Goal: Task Accomplishment & Management: Manage account settings

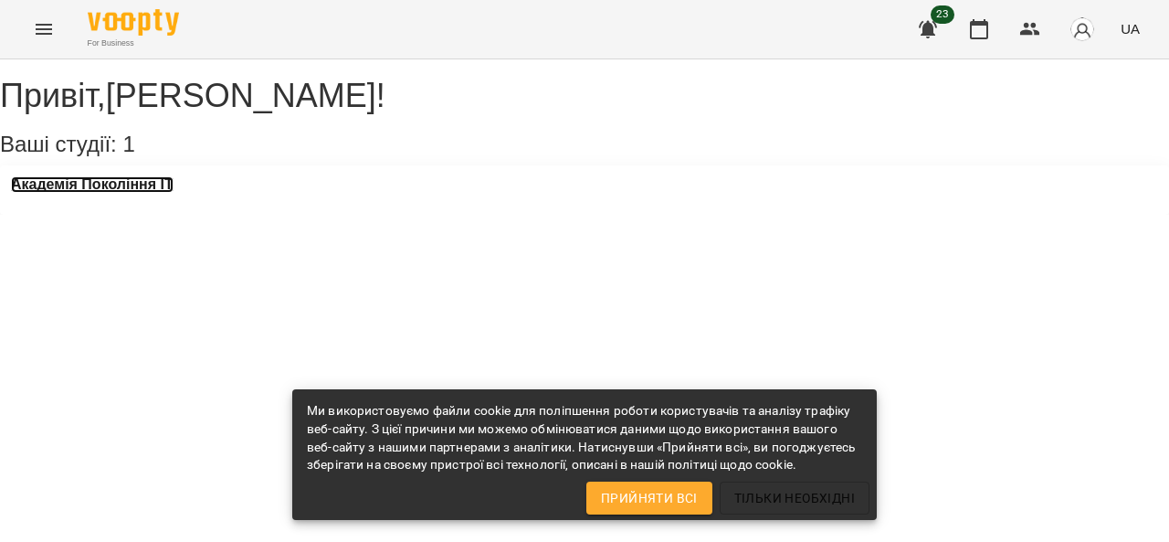
click at [174, 193] on h3 "Академія Покоління ІТ" at bounding box center [92, 184] width 163 height 16
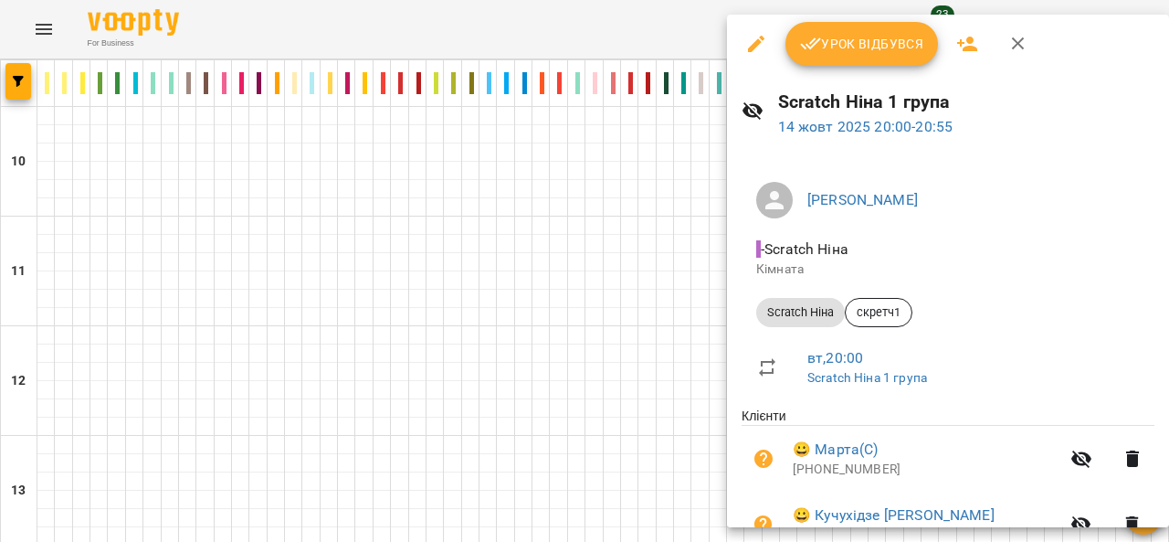
click at [855, 45] on span "Урок відбувся" at bounding box center [862, 44] width 124 height 22
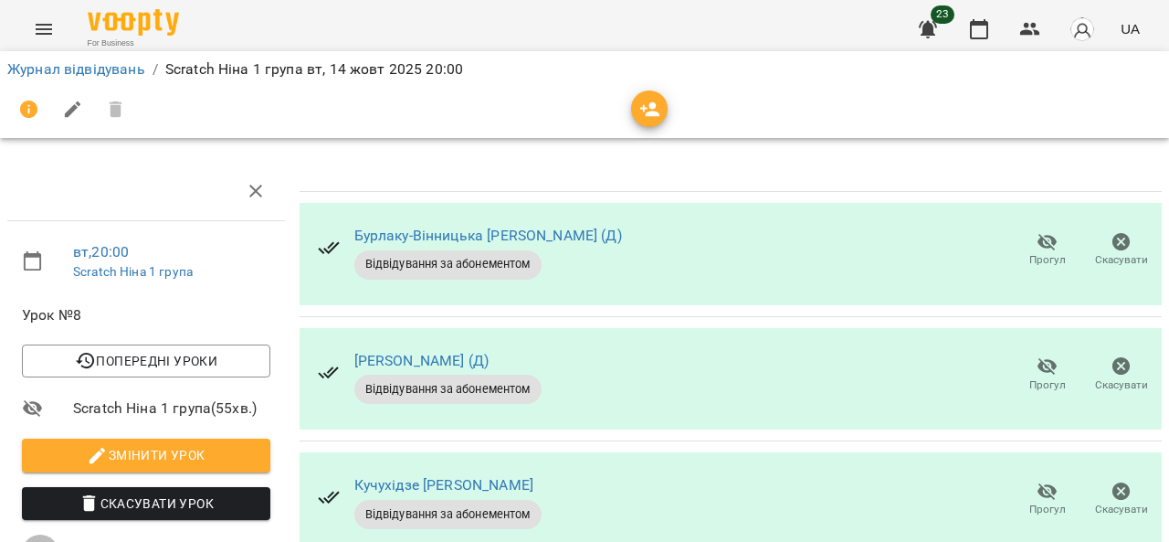
click at [1021, 238] on span "Прогул" at bounding box center [1047, 249] width 52 height 37
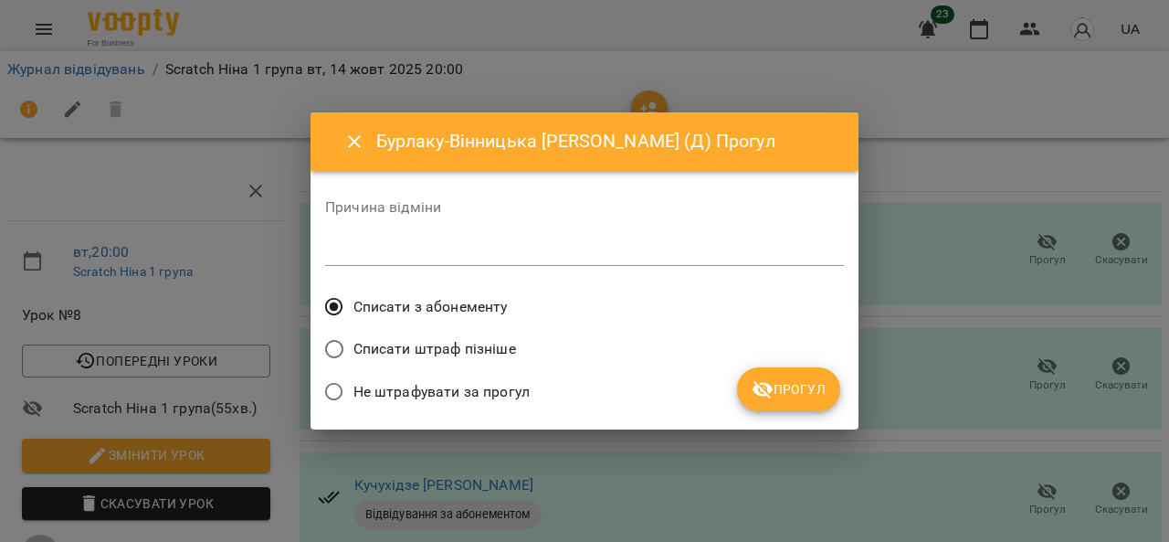
click at [661, 250] on textarea at bounding box center [584, 250] width 519 height 17
type textarea "******"
click at [782, 379] on span "Прогул" at bounding box center [789, 389] width 74 height 22
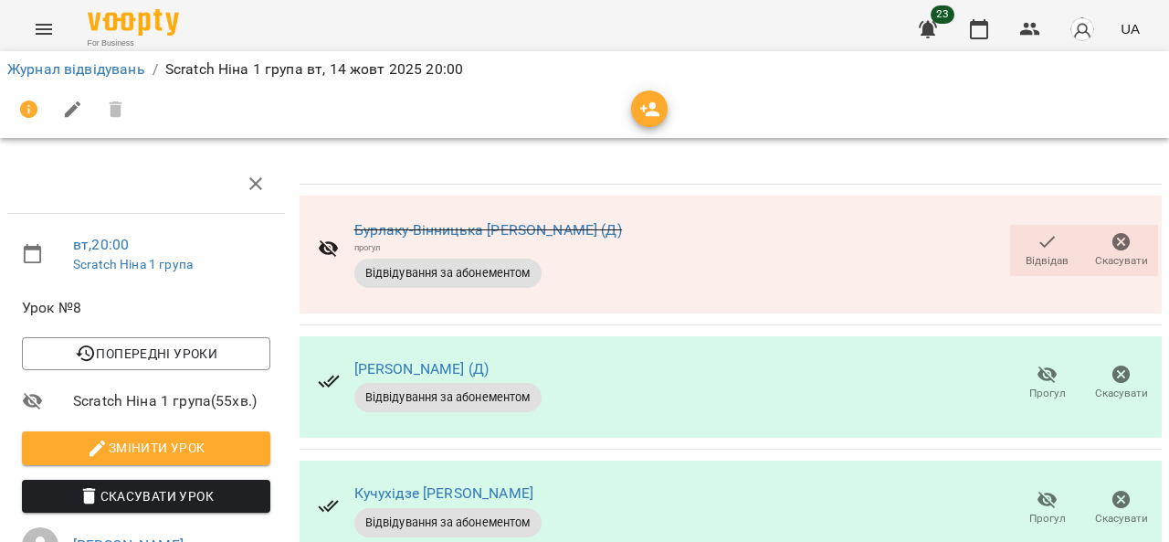
scroll to position [208, 0]
click at [1039, 489] on icon "button" at bounding box center [1048, 500] width 22 height 22
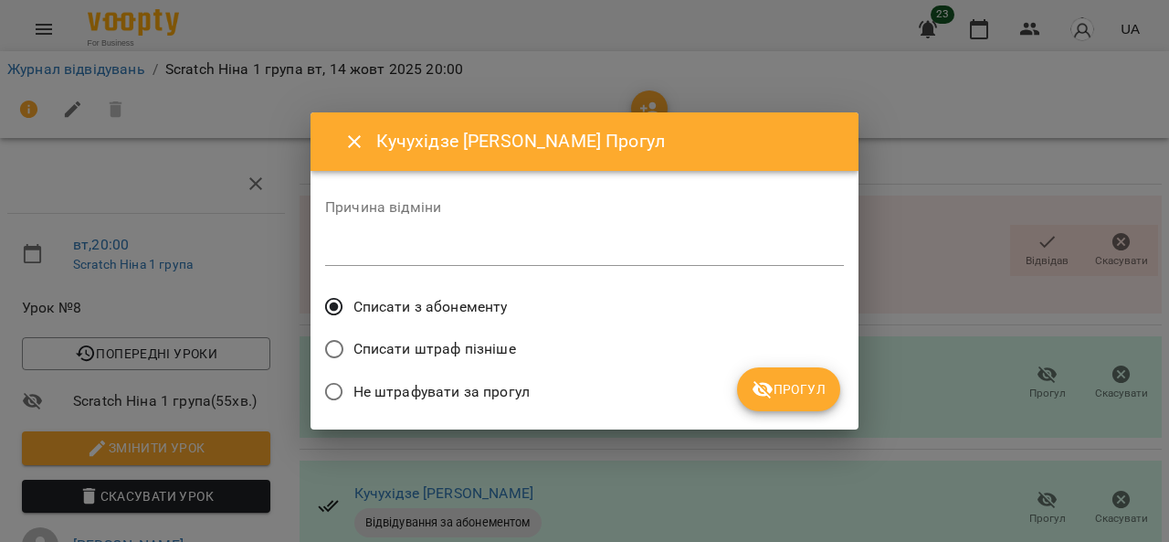
click at [714, 255] on textarea at bounding box center [584, 250] width 519 height 17
type textarea "******"
click at [774, 388] on span "Прогул" at bounding box center [789, 389] width 74 height 22
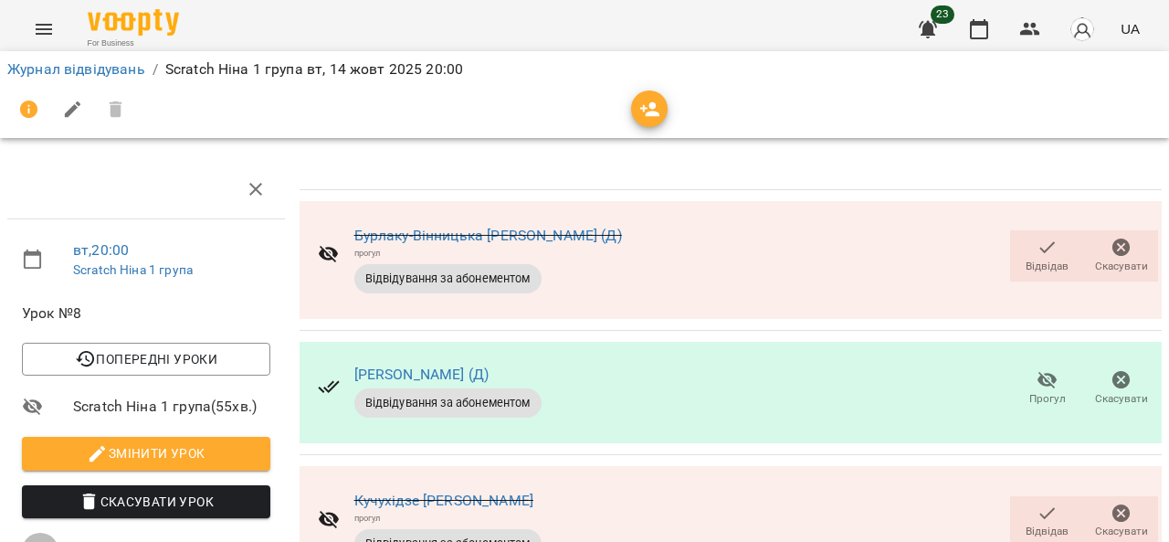
scroll to position [0, 0]
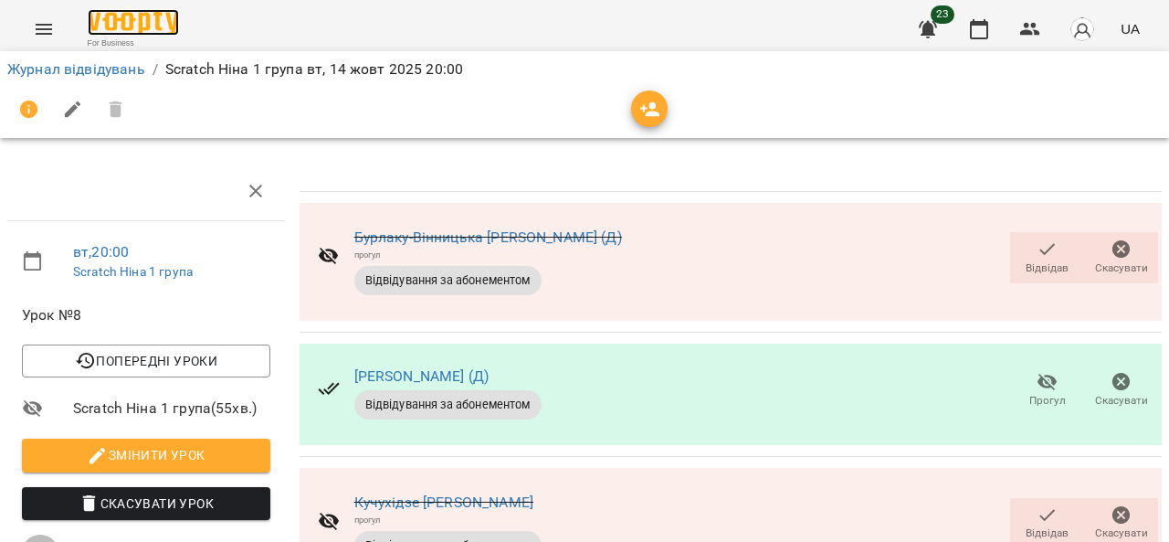
click at [119, 29] on img at bounding box center [133, 22] width 91 height 26
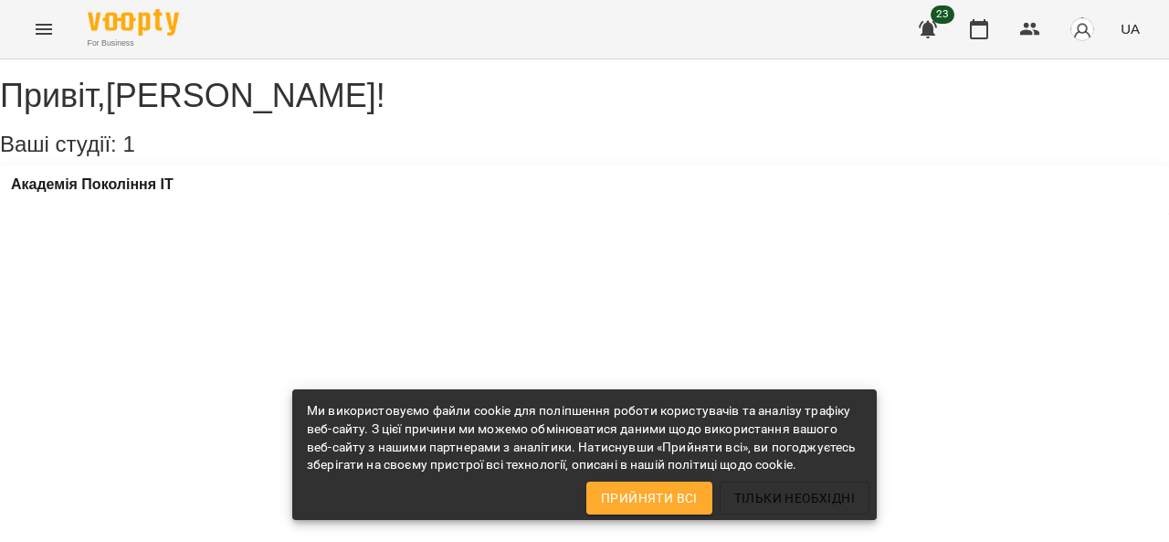
click at [135, 193] on div "Академія Покоління ІТ" at bounding box center [584, 189] width 1169 height 49
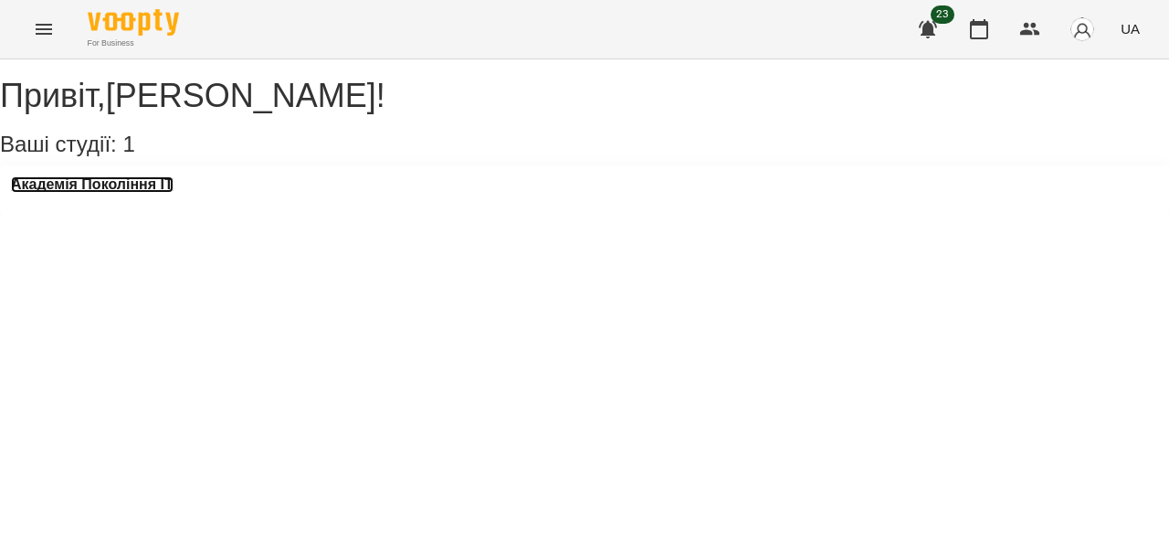
click at [133, 193] on h3 "Академія Покоління ІТ" at bounding box center [92, 184] width 163 height 16
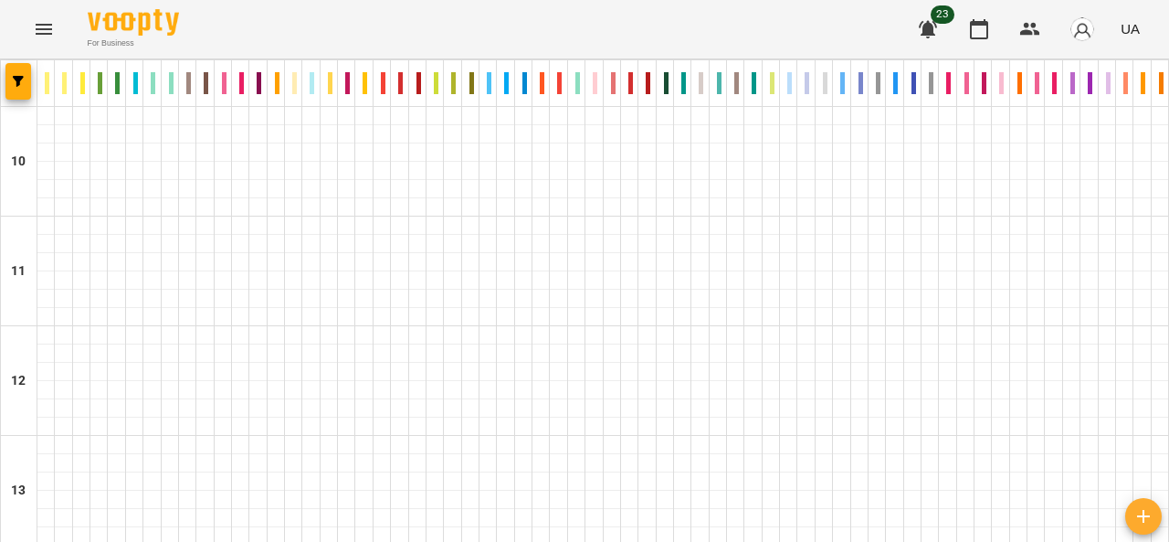
click at [935, 36] on icon "button" at bounding box center [928, 29] width 22 height 22
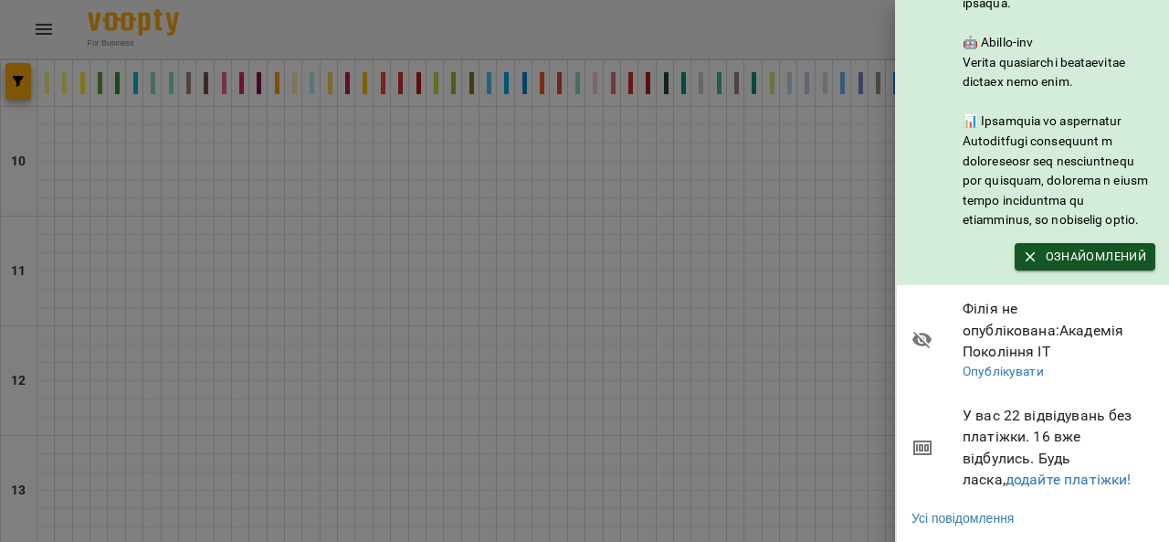
scroll to position [455, 0]
click at [1010, 405] on span "У вас 22 відвідувань без платіжки. 16 вже відбулись. Будь ласка, додайте платіж…" at bounding box center [1059, 448] width 193 height 86
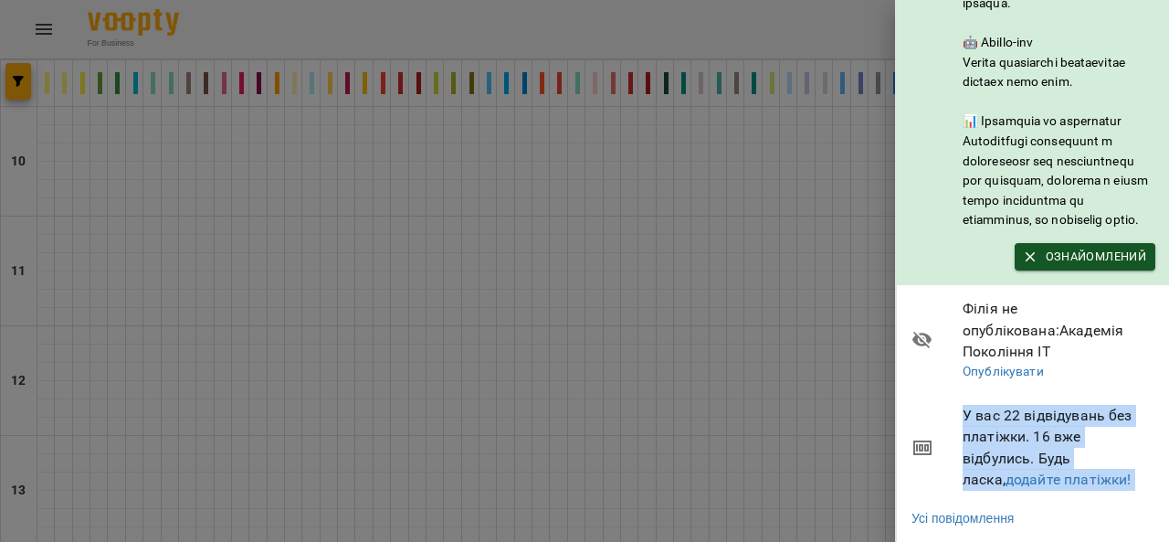
click at [1010, 405] on span "У вас 22 відвідувань без платіжки. 16 вже відбулись. Будь ласка, додайте платіж…" at bounding box center [1059, 448] width 193 height 86
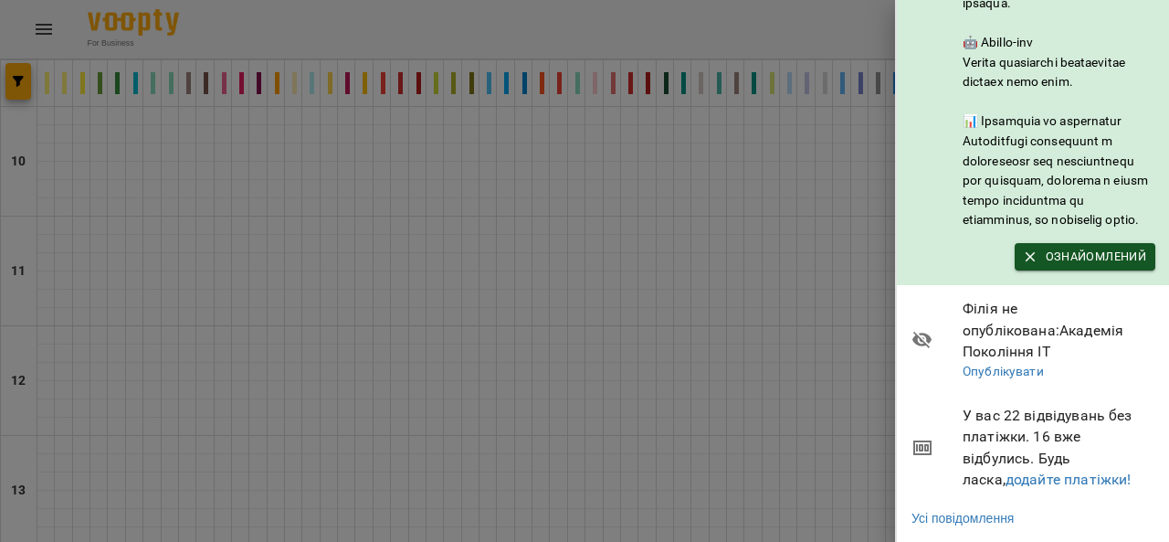
click at [1010, 405] on span "У вас 22 відвідувань без платіжки. 16 вже відбулись. Будь ласка, додайте платіж…" at bounding box center [1059, 448] width 193 height 86
click at [860, 502] on div at bounding box center [584, 271] width 1169 height 542
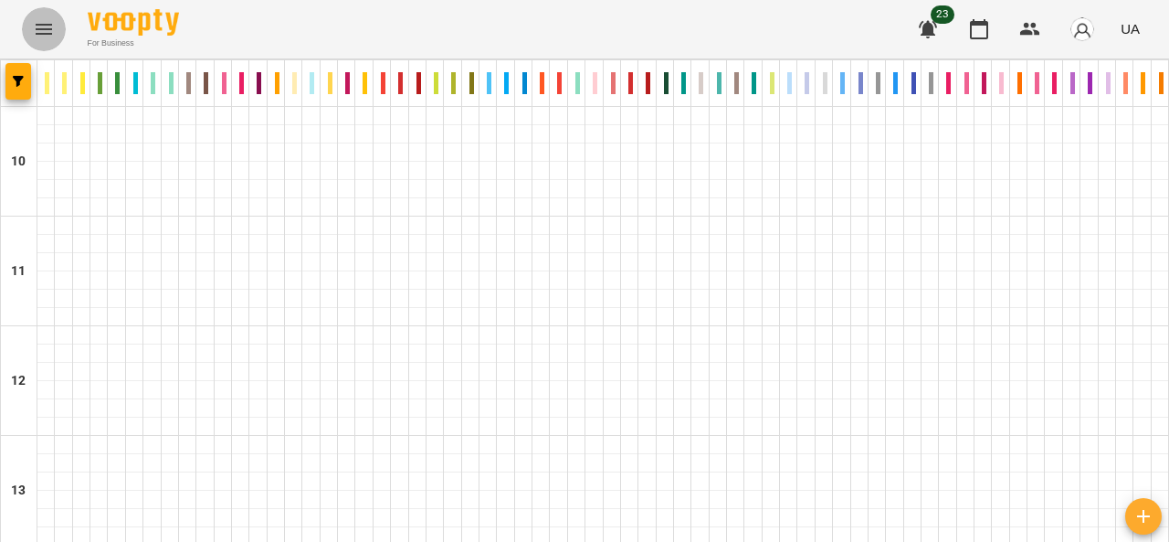
click at [39, 22] on icon "Menu" at bounding box center [44, 29] width 22 height 22
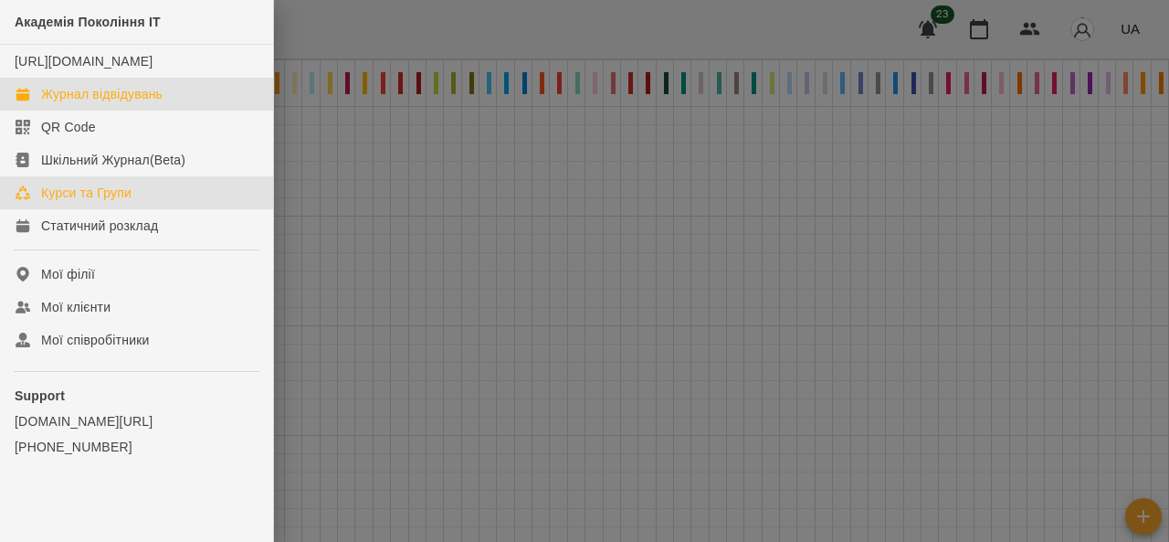
click at [61, 202] on div "Курси та Групи" at bounding box center [86, 193] width 90 height 18
